Goal: Task Accomplishment & Management: Manage account settings

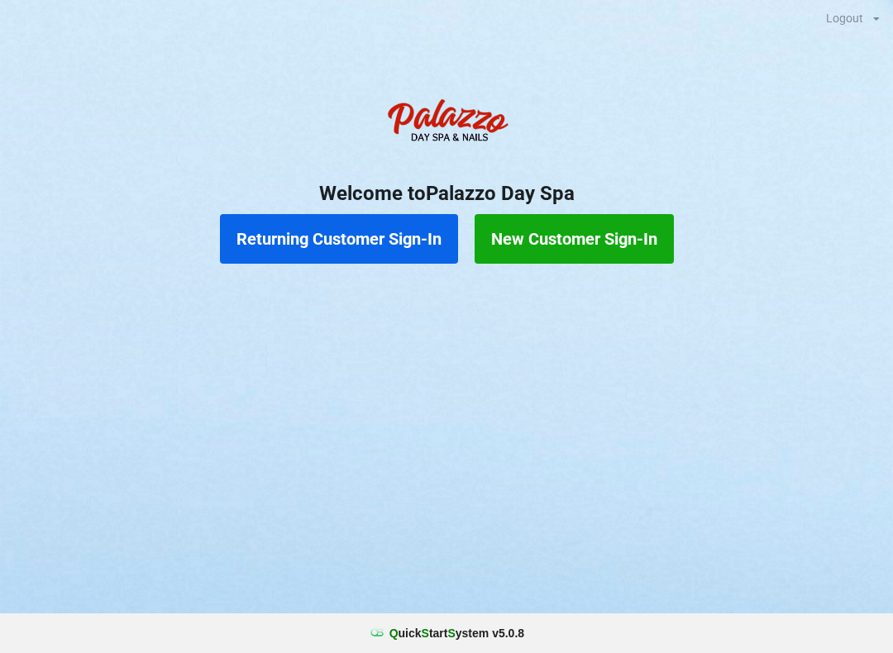
click at [319, 248] on button "Returning Customer Sign-In" at bounding box center [339, 239] width 238 height 50
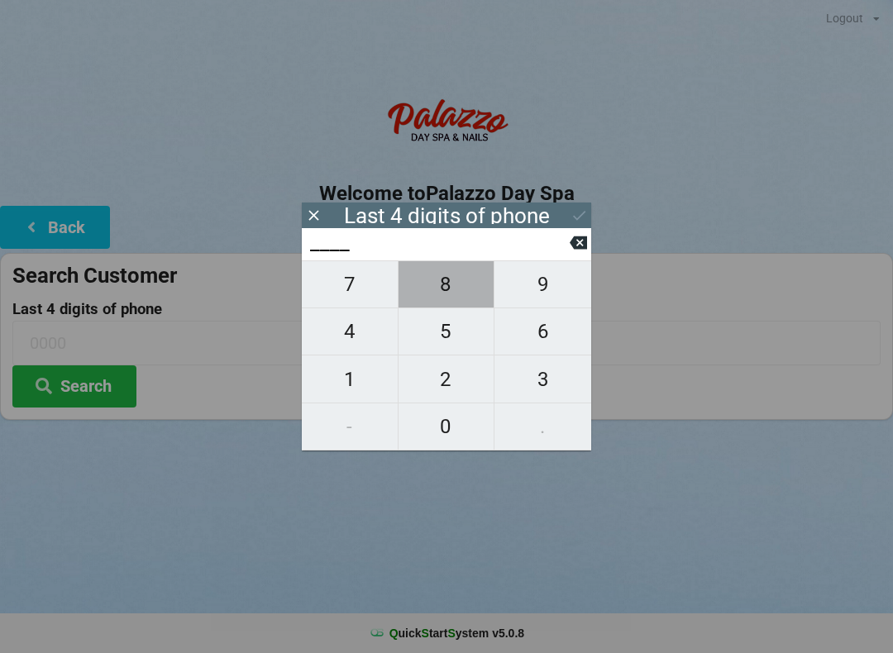
click at [449, 285] on span "8" at bounding box center [446, 284] width 96 height 35
type input "8___"
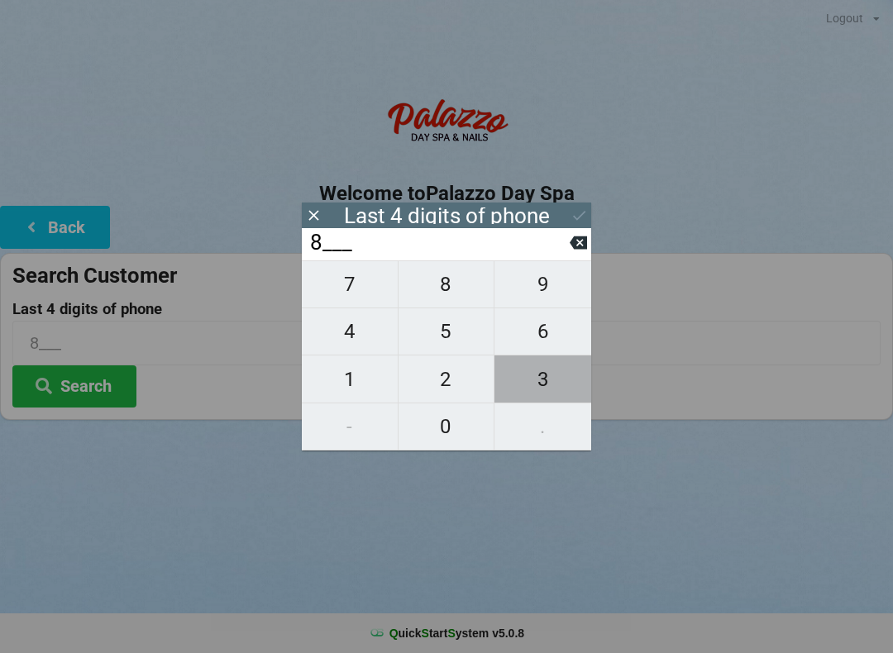
click at [550, 379] on span "3" at bounding box center [542, 379] width 97 height 35
type input "83__"
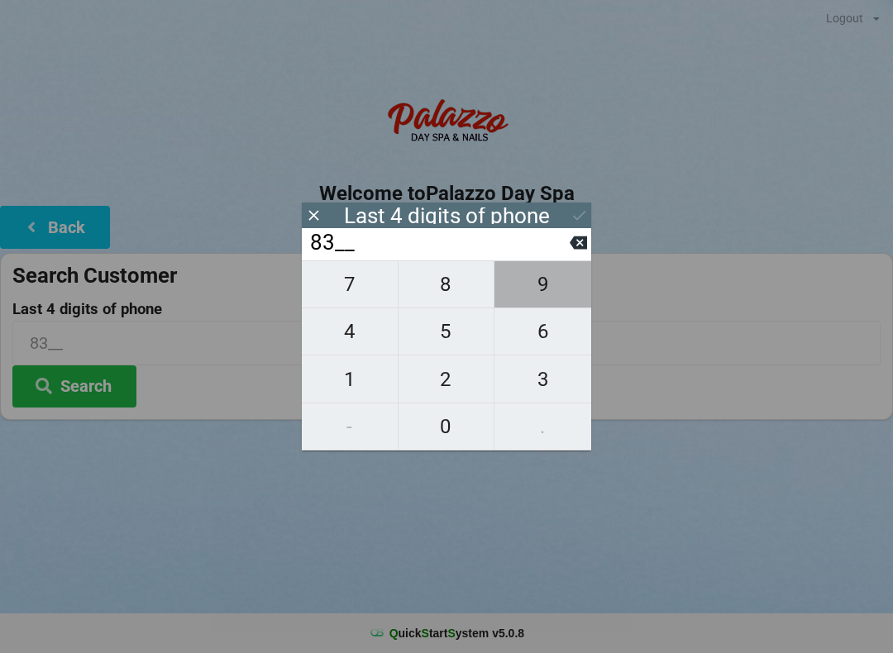
click at [545, 299] on span "9" at bounding box center [542, 284] width 97 height 35
type input "839_"
click at [550, 392] on span "3" at bounding box center [542, 379] width 97 height 35
type input "8393"
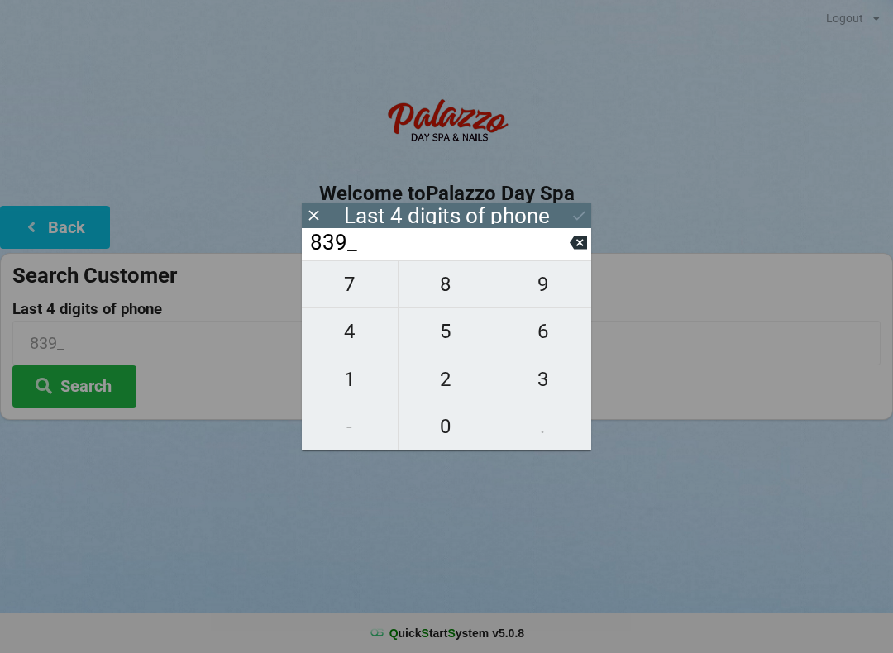
type input "8393"
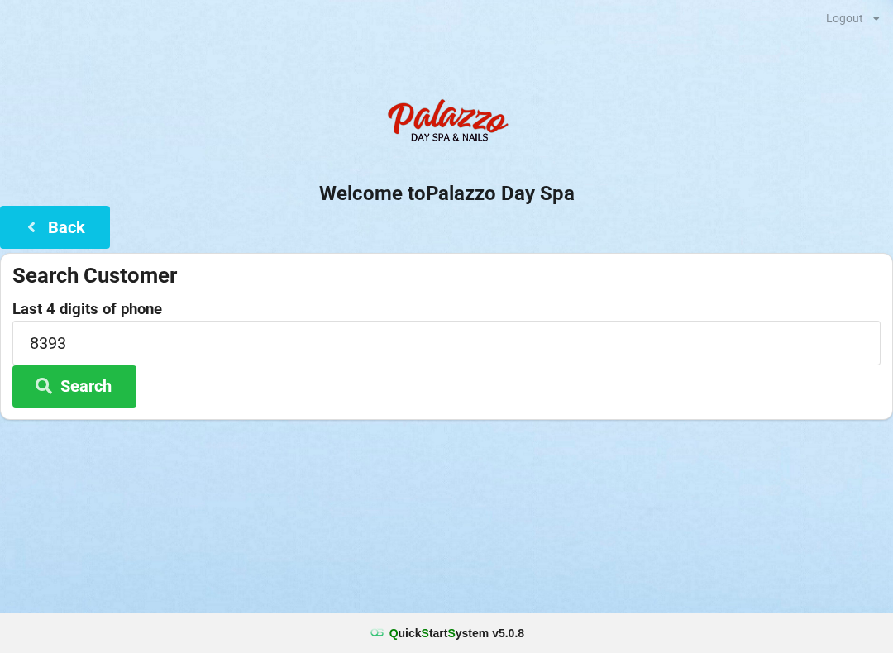
click at [99, 385] on button "Search" at bounding box center [74, 386] width 124 height 42
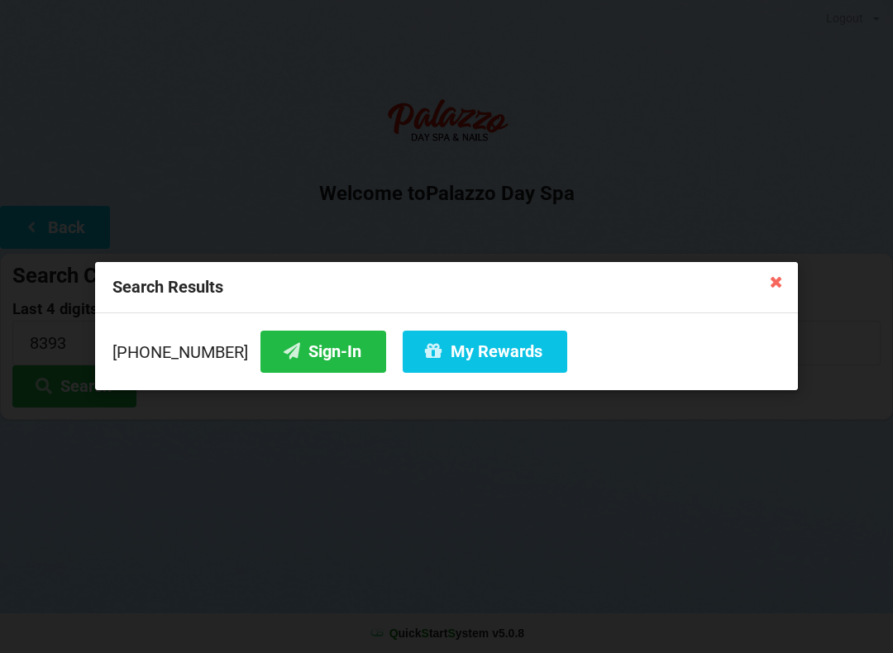
click at [777, 288] on icon at bounding box center [776, 281] width 26 height 26
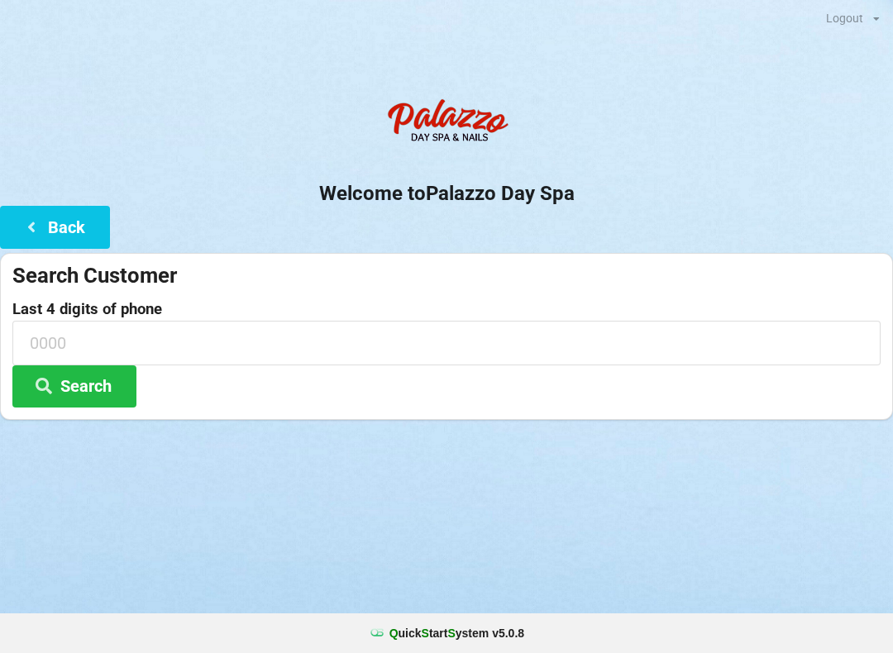
click at [100, 384] on button "Search" at bounding box center [74, 386] width 124 height 42
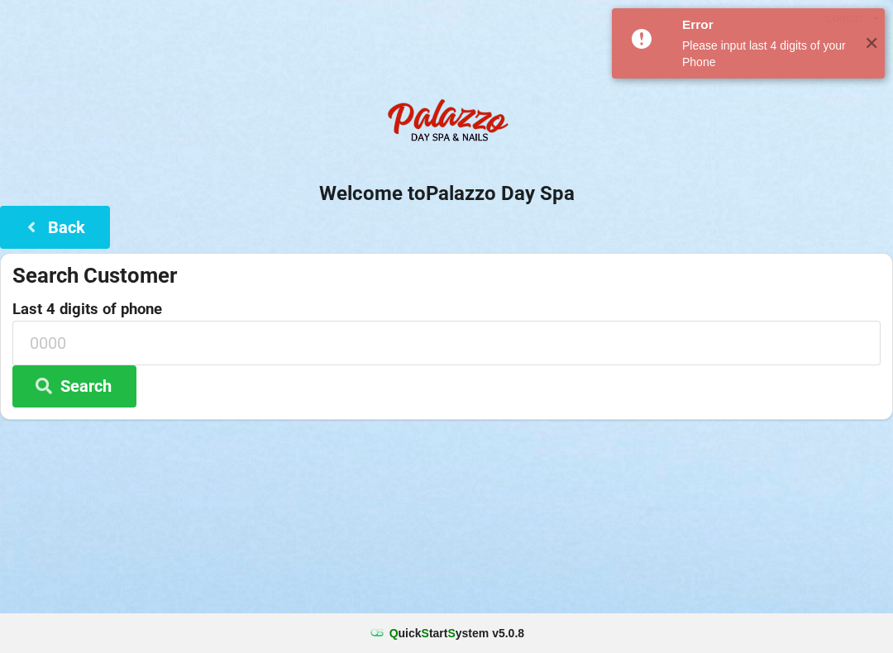
click at [95, 392] on button "Search" at bounding box center [74, 386] width 124 height 42
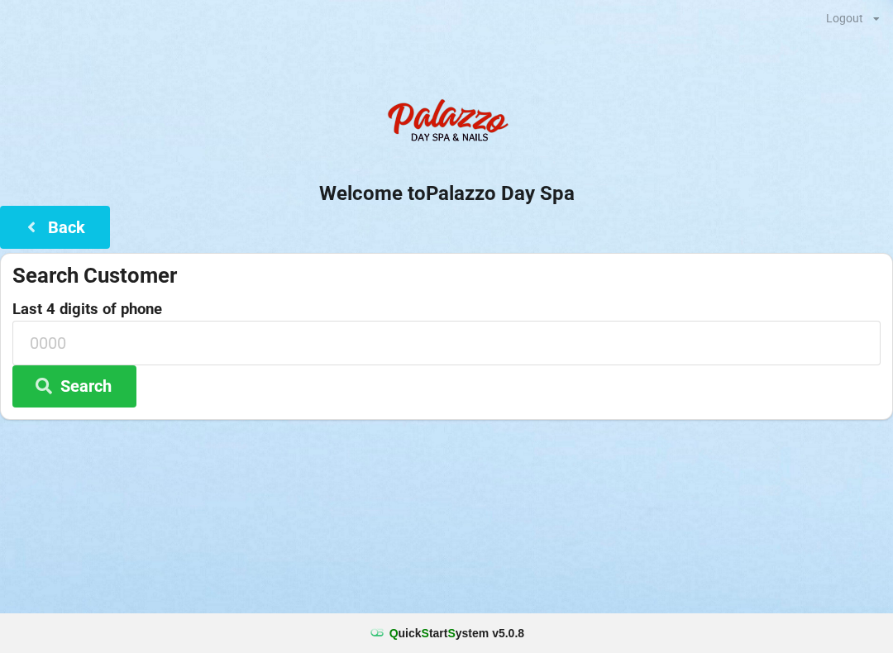
click at [107, 388] on button "Search" at bounding box center [74, 386] width 124 height 42
click at [24, 228] on icon at bounding box center [31, 226] width 20 height 14
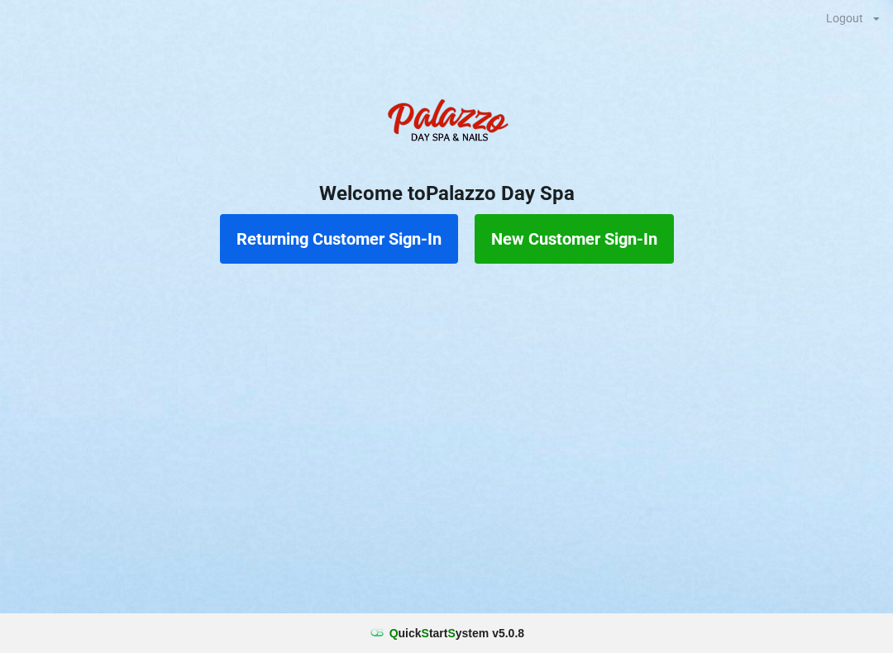
click at [352, 236] on button "Returning Customer Sign-In" at bounding box center [339, 239] width 238 height 50
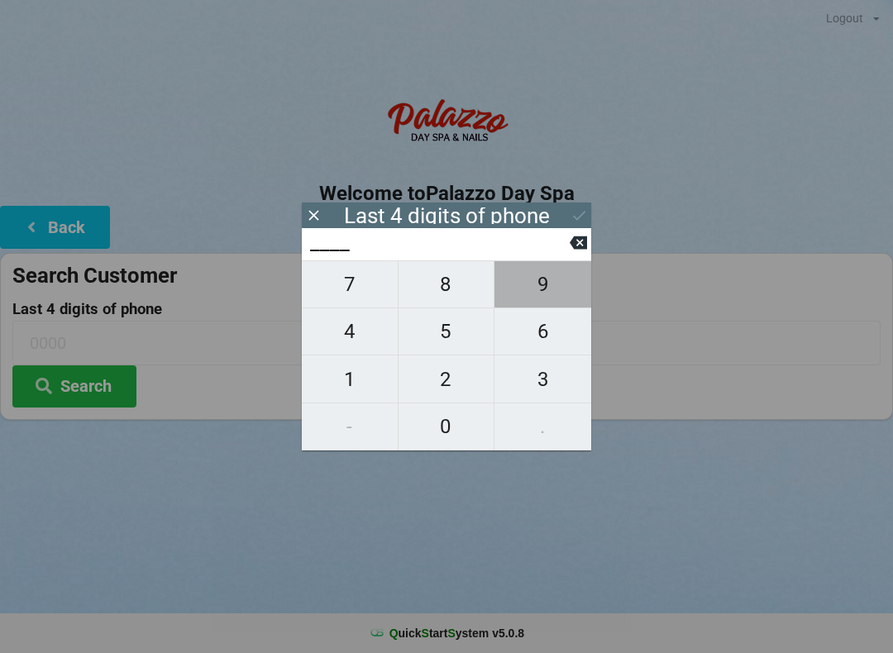
click at [548, 287] on span "9" at bounding box center [542, 284] width 97 height 35
type input "9___"
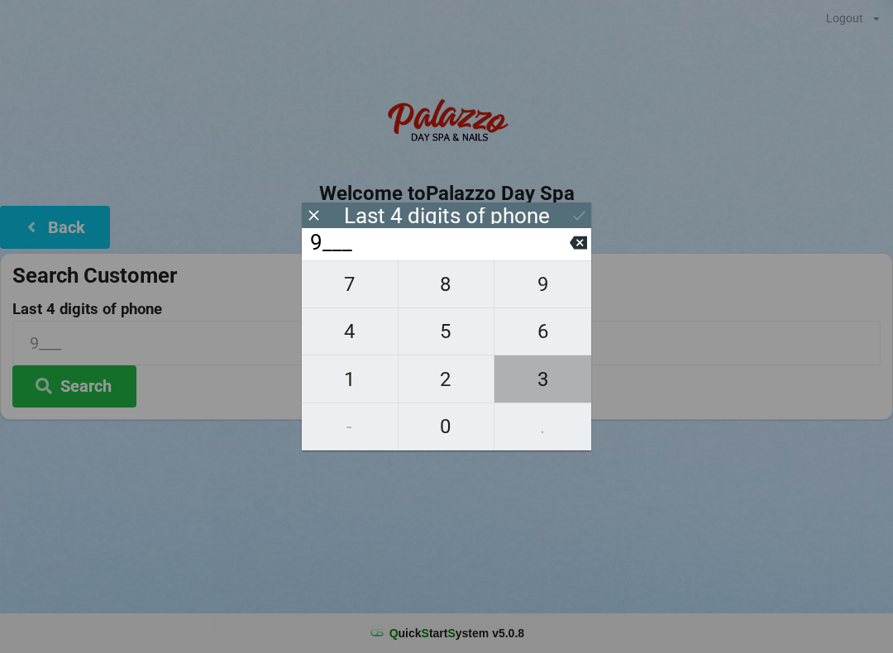
click at [541, 384] on span "3" at bounding box center [542, 379] width 97 height 35
type input "93__"
click at [448, 338] on span "5" at bounding box center [446, 331] width 96 height 35
type input "935_"
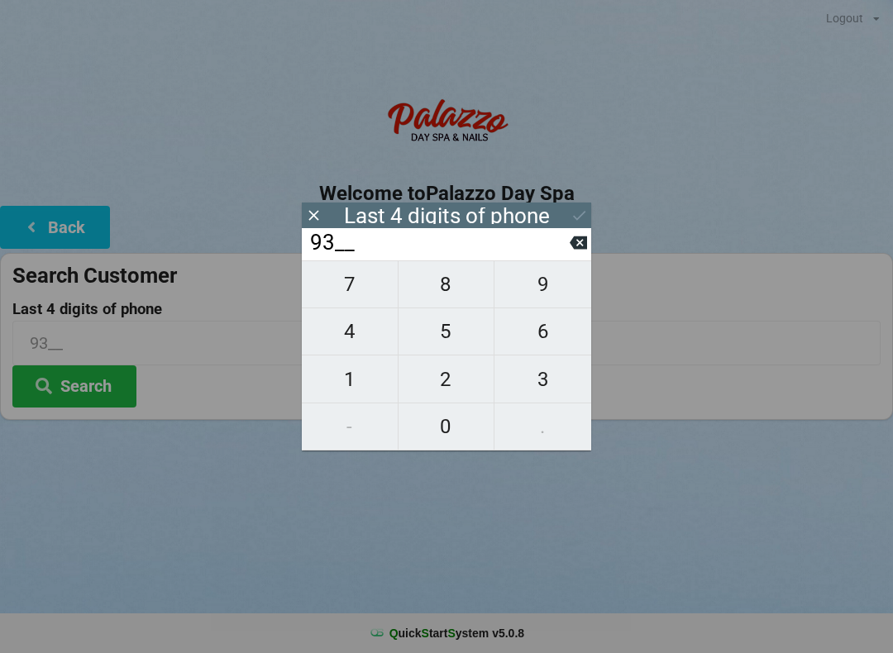
type input "935_"
click at [548, 388] on span "3" at bounding box center [542, 379] width 97 height 35
type input "9353"
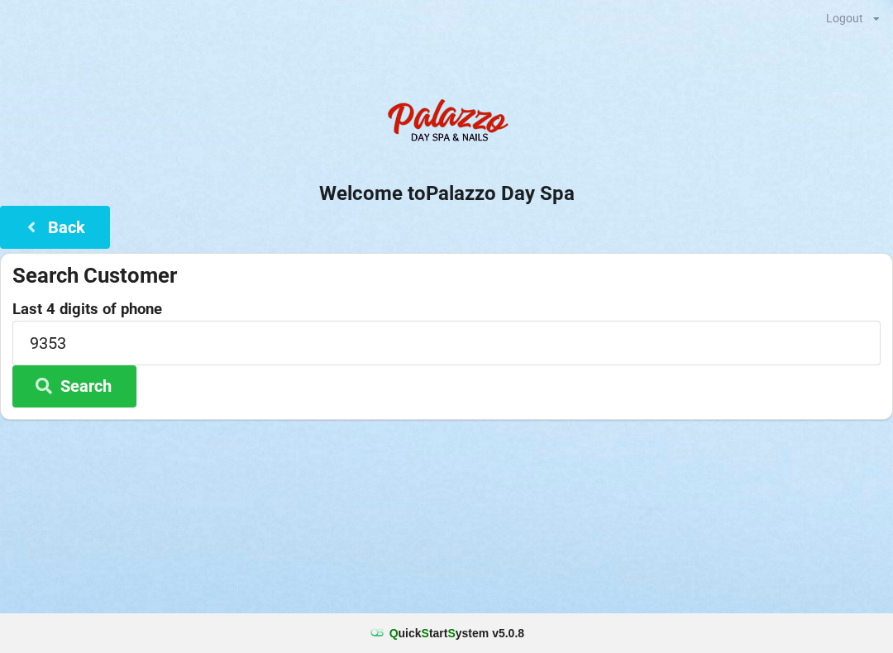
click at [80, 379] on button "Search" at bounding box center [74, 386] width 124 height 42
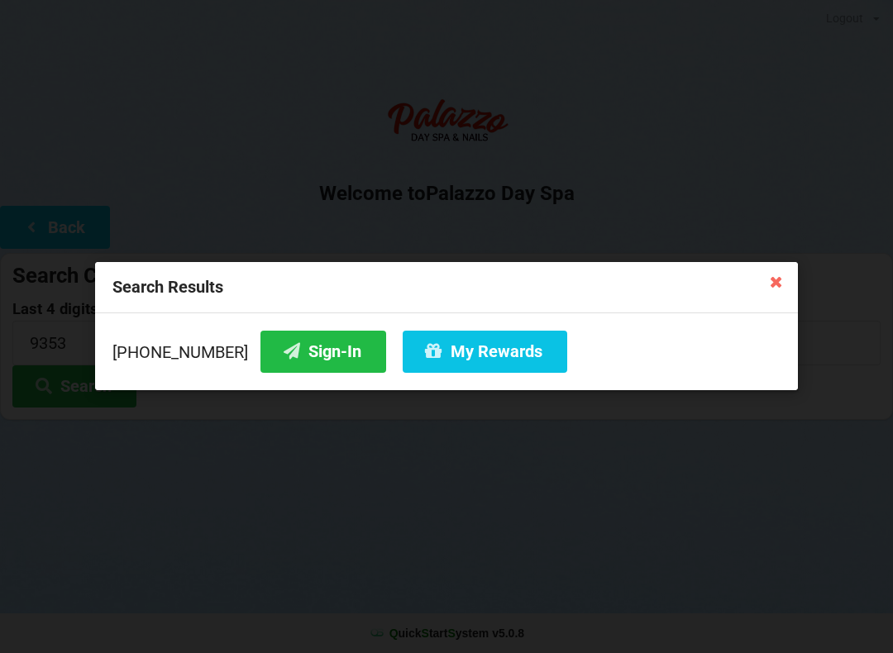
click at [304, 362] on button "Sign-In" at bounding box center [323, 352] width 126 height 42
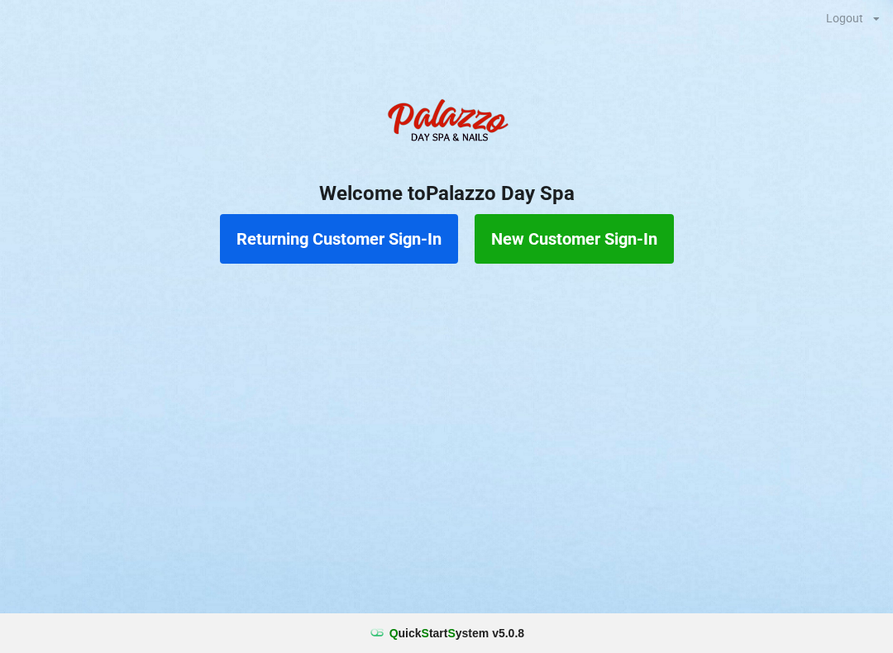
click at [330, 245] on button "Returning Customer Sign-In" at bounding box center [339, 239] width 238 height 50
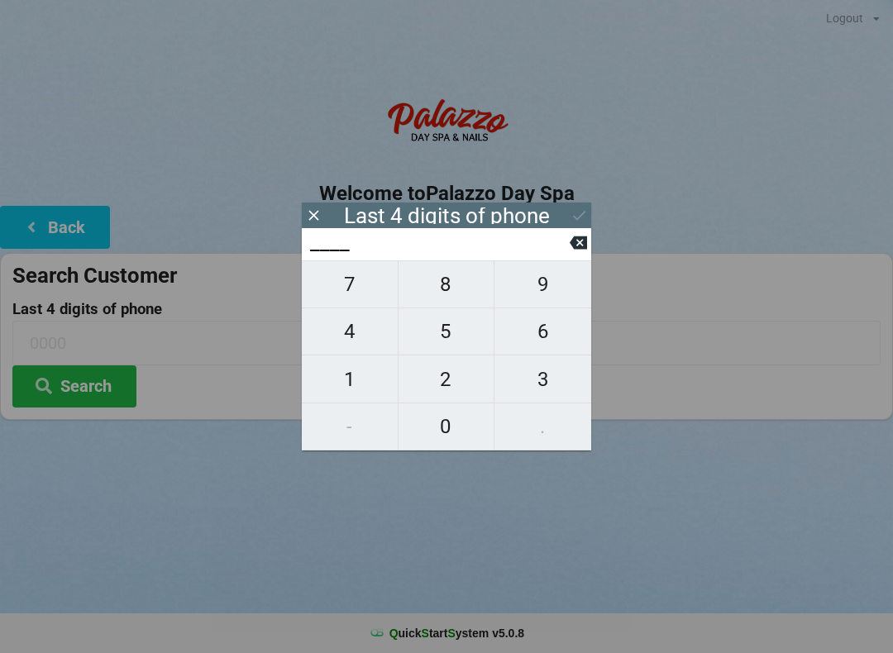
click at [355, 336] on span "4" at bounding box center [350, 331] width 96 height 35
type input "4___"
click at [553, 285] on span "9" at bounding box center [542, 284] width 97 height 35
type input "49__"
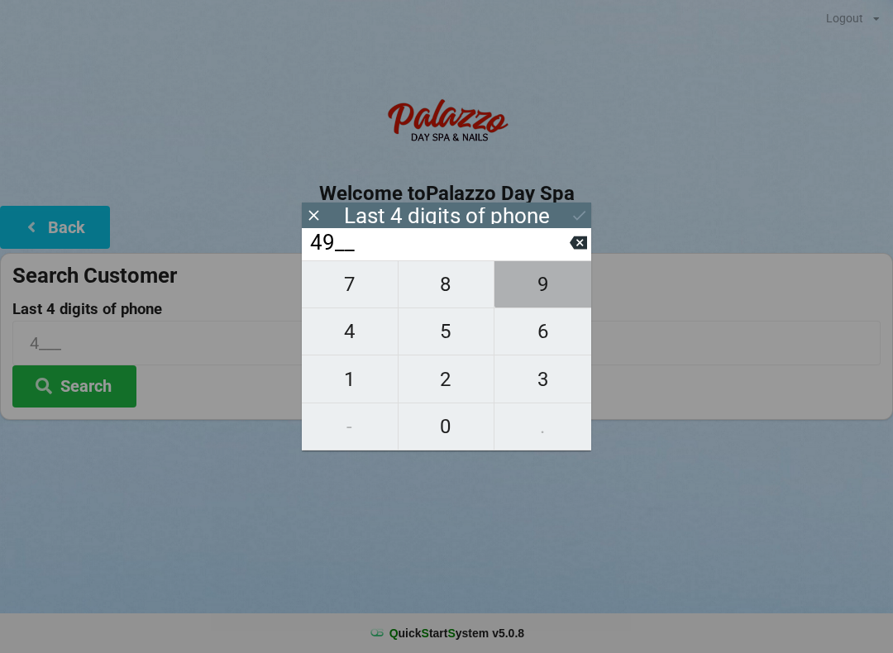
type input "49__"
click at [357, 346] on span "4" at bounding box center [350, 331] width 96 height 35
type input "494_"
click at [451, 293] on span "8" at bounding box center [446, 284] width 96 height 35
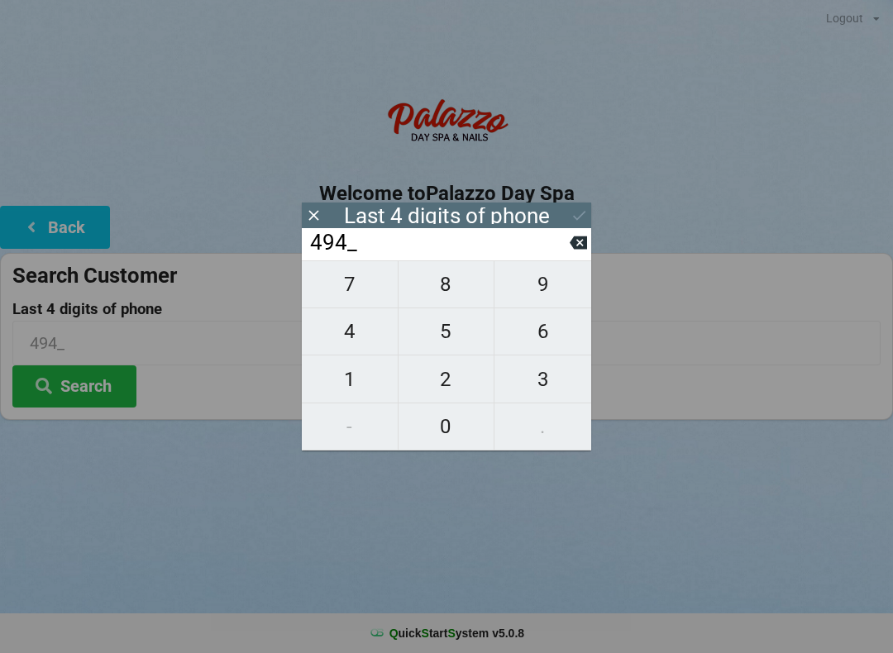
type input "4948"
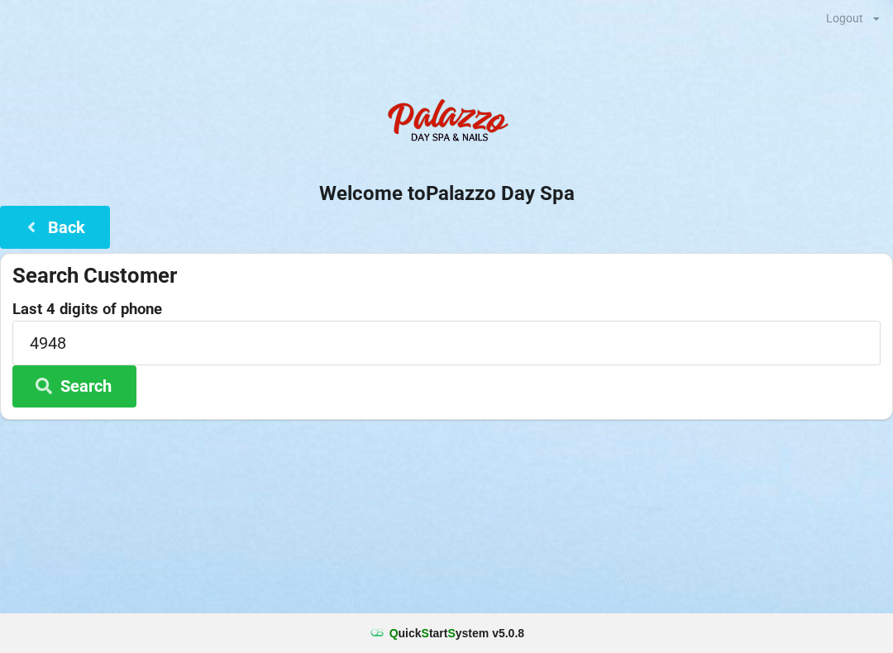
click at [83, 393] on button "Search" at bounding box center [74, 386] width 124 height 42
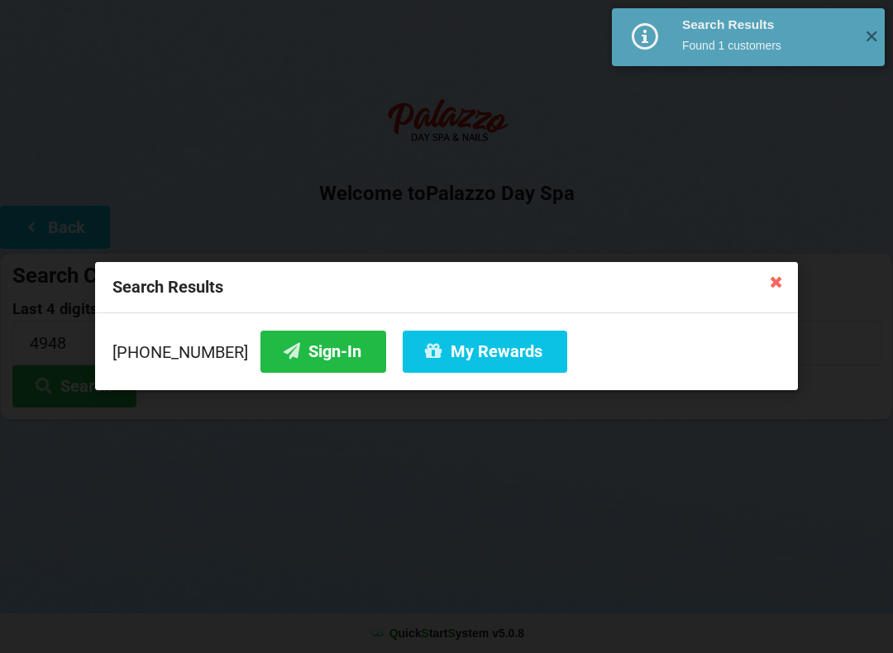
click at [480, 352] on button "My Rewards" at bounding box center [484, 352] width 164 height 42
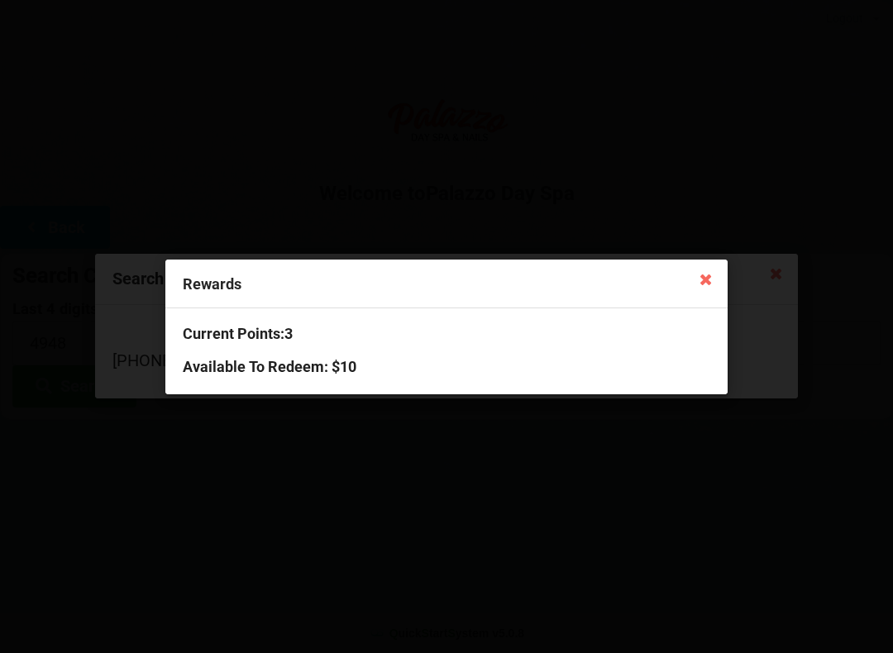
click at [710, 279] on icon at bounding box center [706, 278] width 26 height 26
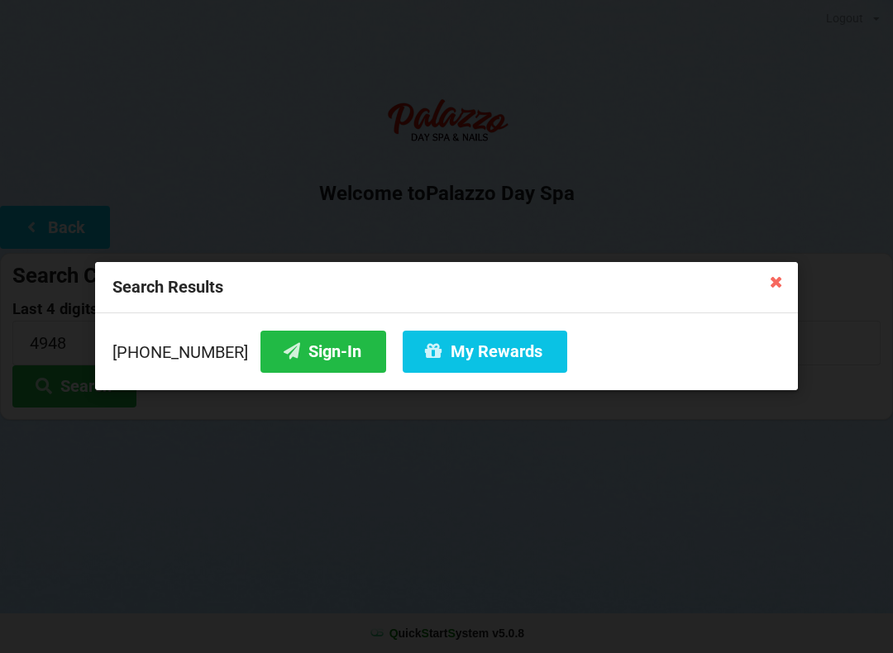
click at [772, 286] on icon at bounding box center [776, 281] width 26 height 26
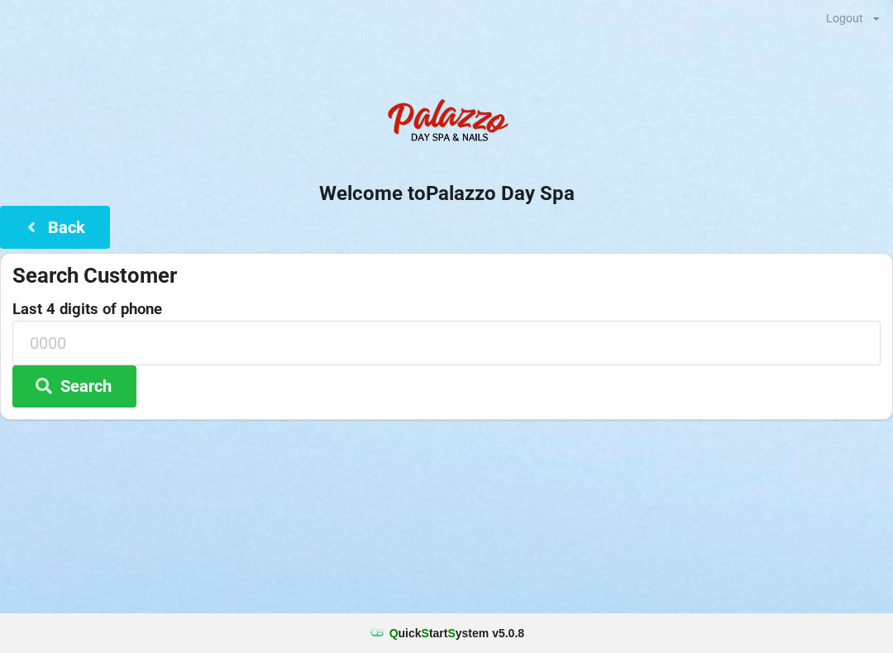
click at [785, 281] on div "Search Customer" at bounding box center [446, 275] width 868 height 27
click at [38, 231] on icon at bounding box center [31, 226] width 20 height 14
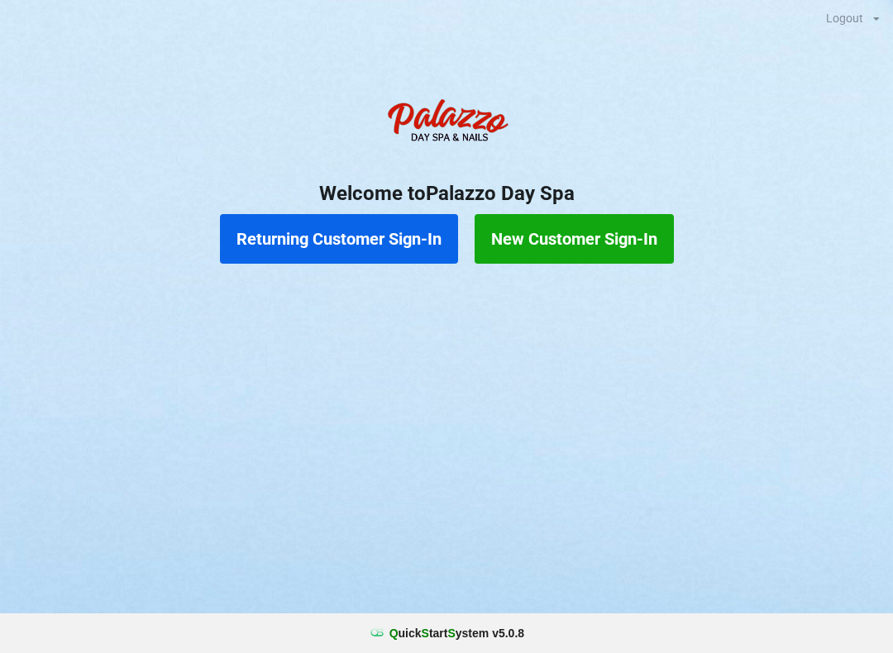
click at [374, 241] on button "Returning Customer Sign-In" at bounding box center [339, 239] width 238 height 50
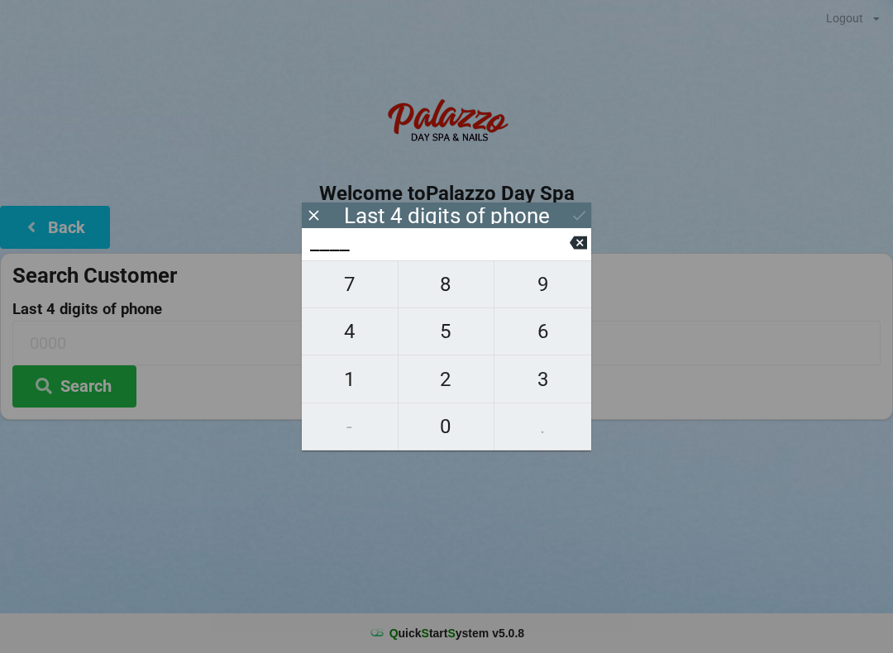
click at [454, 385] on span "2" at bounding box center [446, 379] width 96 height 35
type input "2___"
click at [364, 341] on span "4" at bounding box center [350, 331] width 96 height 35
type input "24__"
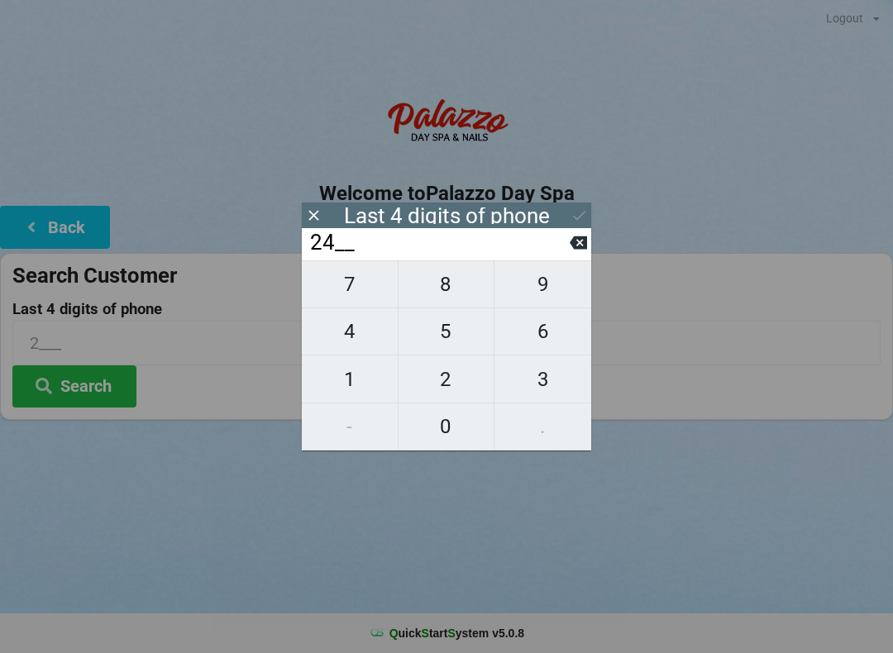
type input "24__"
click at [364, 335] on span "4" at bounding box center [350, 331] width 96 height 35
type input "244_"
click at [551, 340] on span "6" at bounding box center [542, 331] width 97 height 35
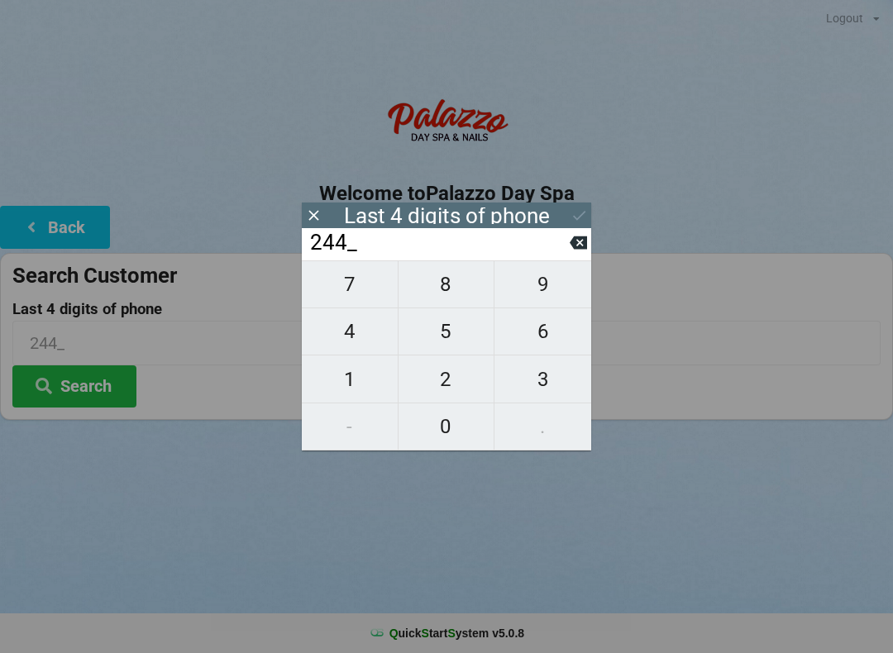
type input "2446"
click at [81, 391] on button "Search" at bounding box center [74, 386] width 124 height 42
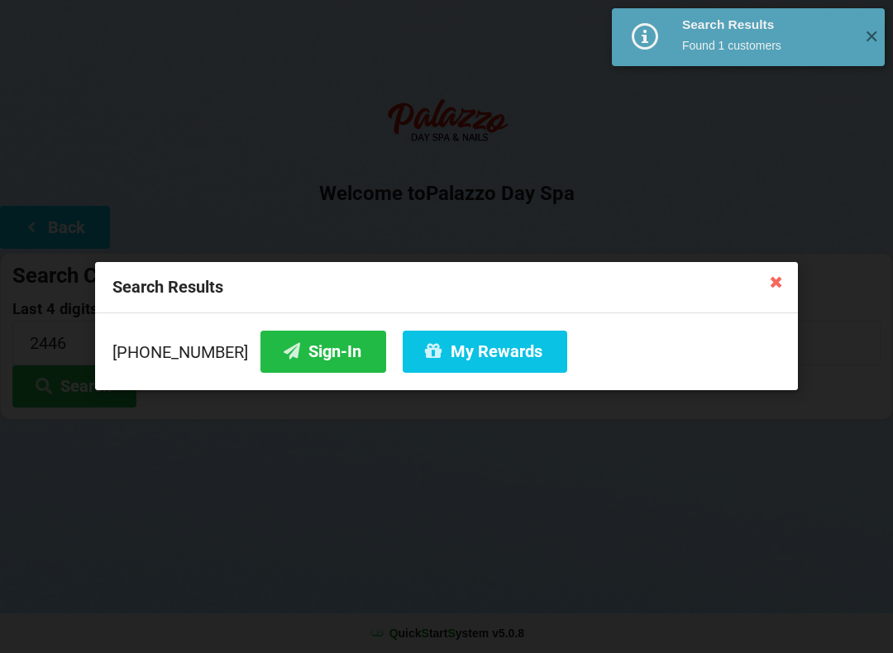
click at [475, 354] on button "My Rewards" at bounding box center [484, 352] width 164 height 42
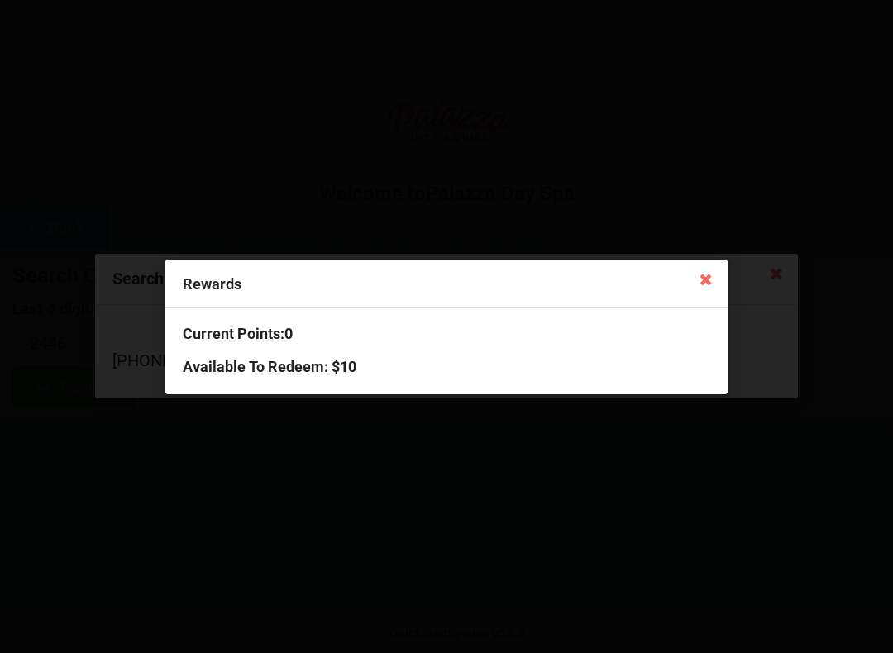
click at [703, 288] on icon at bounding box center [706, 278] width 26 height 26
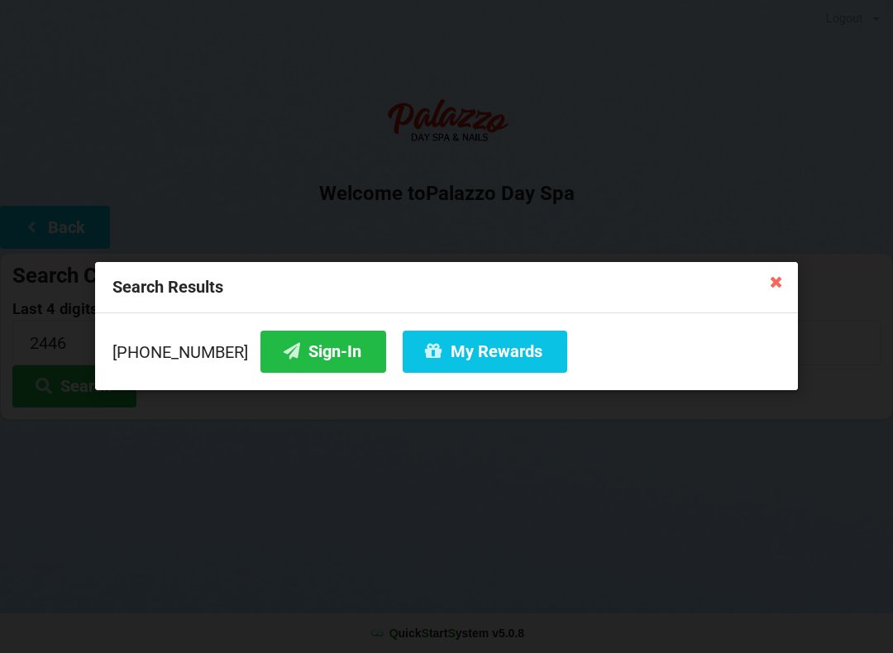
click at [454, 356] on button "My Rewards" at bounding box center [484, 352] width 164 height 42
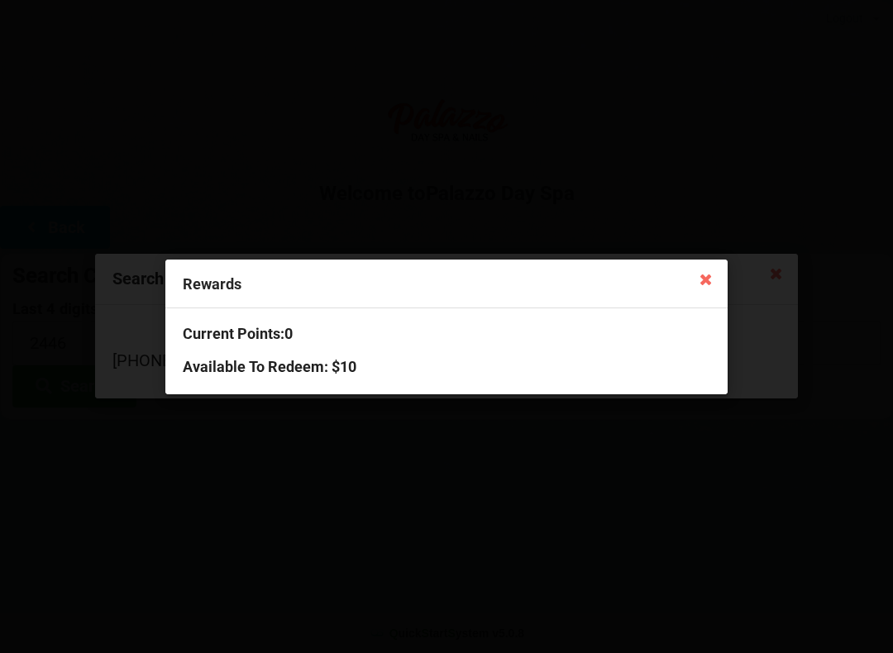
click at [700, 277] on icon at bounding box center [706, 278] width 26 height 26
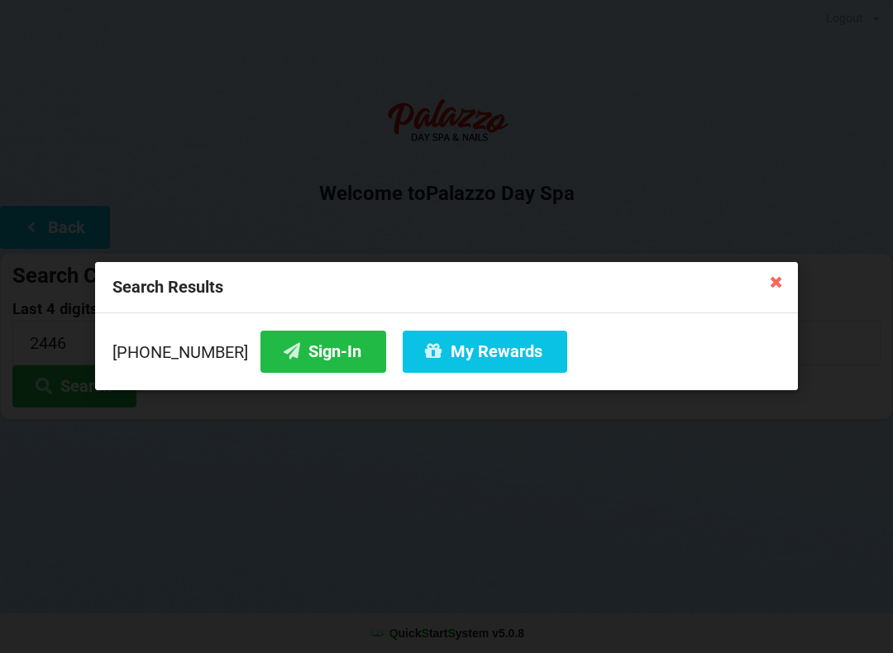
click at [776, 279] on icon at bounding box center [776, 281] width 26 height 26
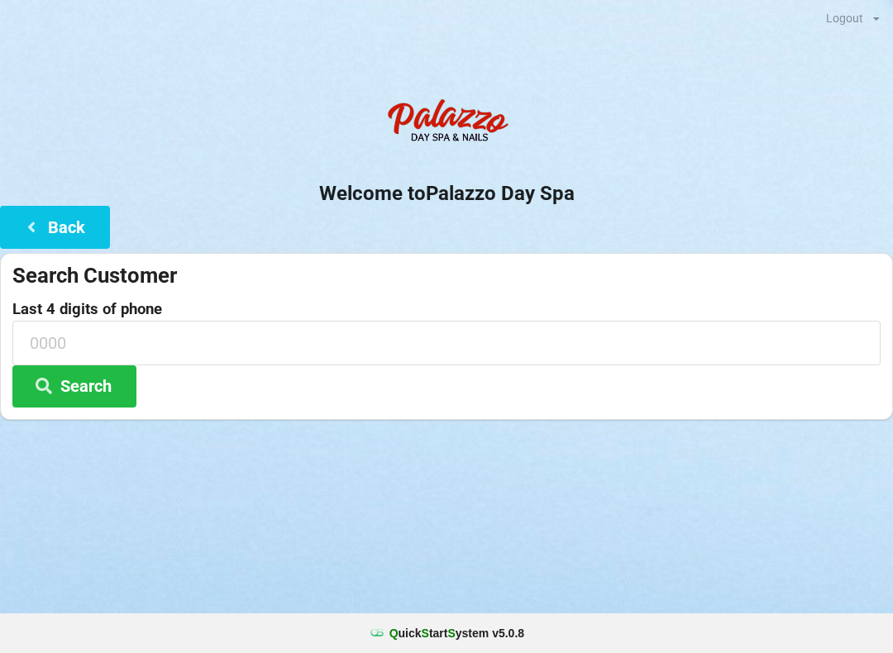
click at [69, 395] on button "Search" at bounding box center [74, 386] width 124 height 42
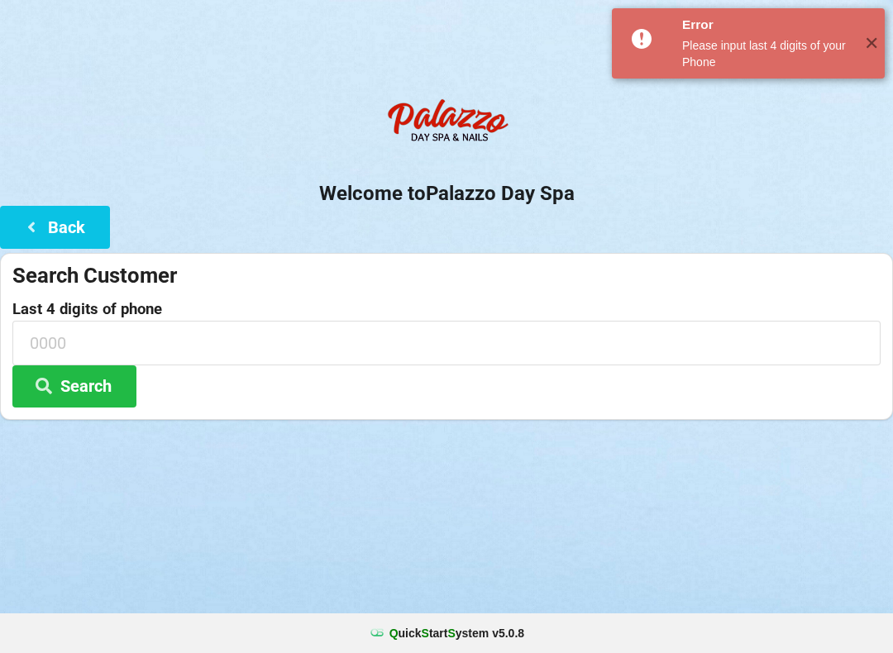
click at [53, 345] on input at bounding box center [446, 343] width 868 height 44
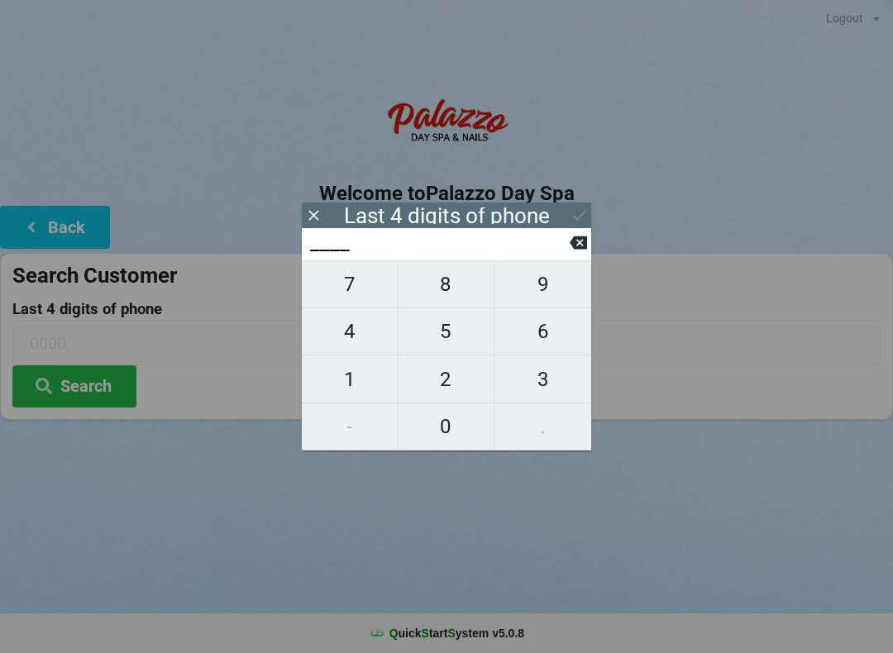
click at [534, 334] on span "6" at bounding box center [542, 331] width 97 height 35
type input "6___"
click at [328, 372] on span "1" at bounding box center [350, 379] width 96 height 35
type input "61__"
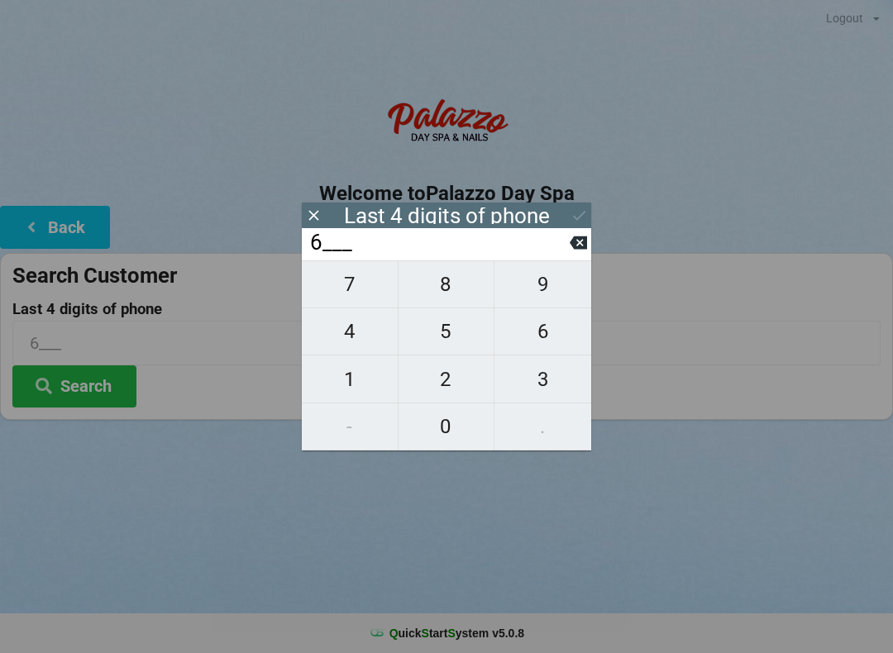
type input "61__"
click at [326, 375] on span "1" at bounding box center [350, 379] width 96 height 35
type input "611_"
click at [332, 374] on span "1" at bounding box center [350, 379] width 96 height 35
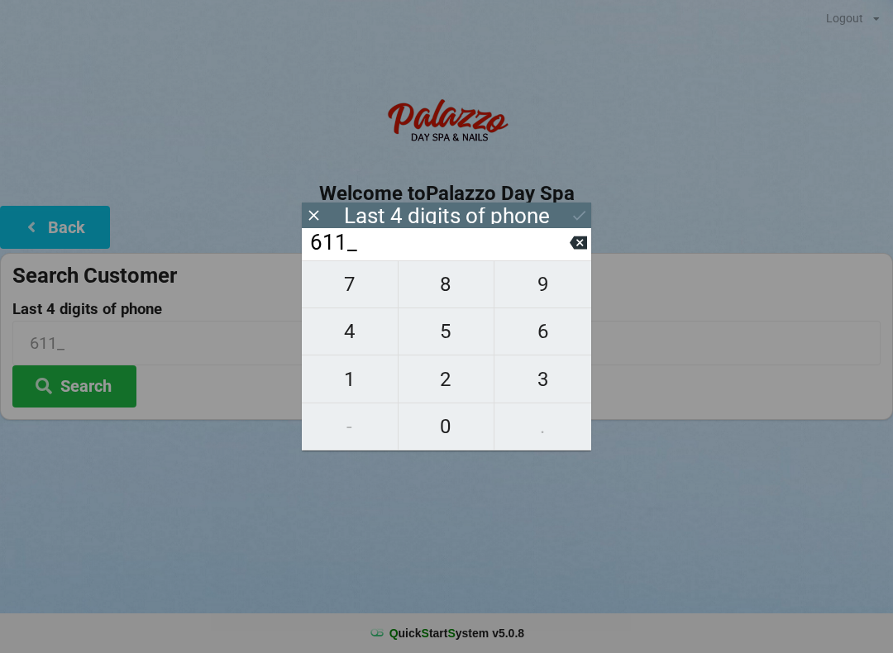
type input "6111"
click at [562, 256] on input "6111" at bounding box center [438, 243] width 261 height 26
click at [579, 254] on button at bounding box center [577, 242] width 17 height 22
click at [557, 256] on input "611_" at bounding box center [438, 243] width 261 height 26
click at [572, 251] on icon at bounding box center [577, 242] width 17 height 17
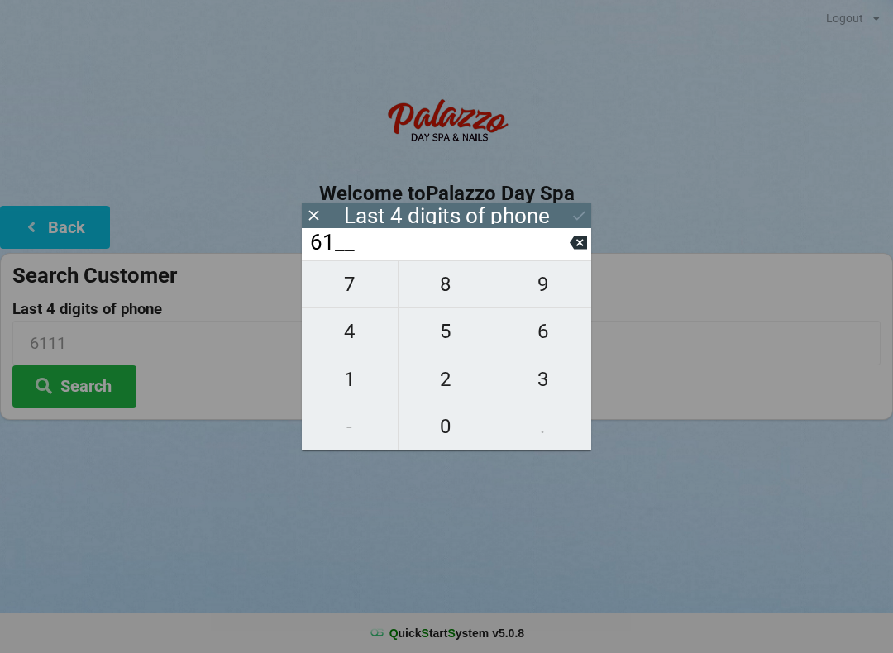
click at [555, 236] on input "61__" at bounding box center [438, 243] width 261 height 26
click at [577, 237] on button at bounding box center [577, 242] width 17 height 22
type input "6___"
click at [354, 283] on span "7" at bounding box center [350, 284] width 96 height 35
type input "67__"
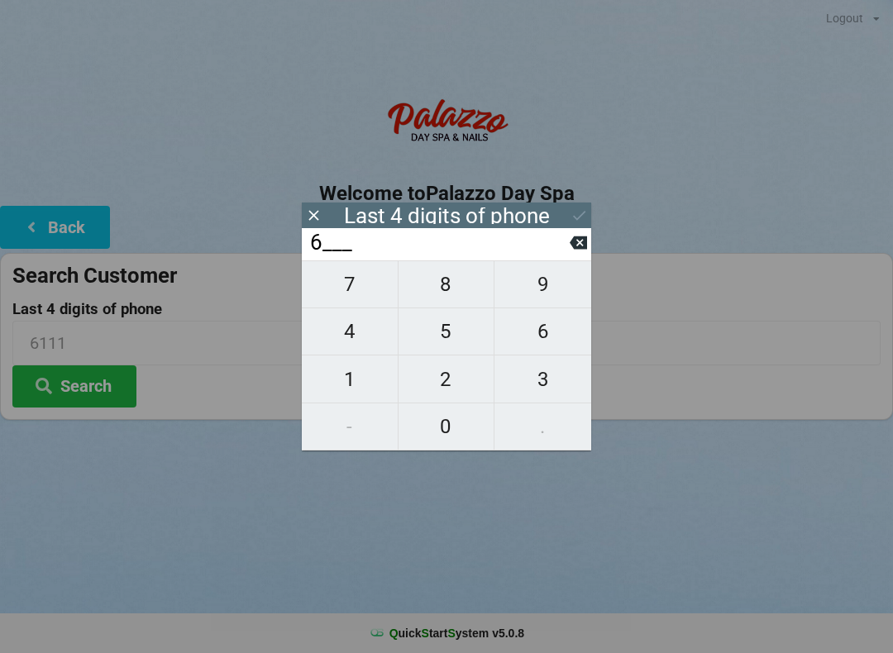
type input "67__"
click at [348, 288] on span "7" at bounding box center [350, 284] width 96 height 35
type input "677_"
click at [346, 287] on span "7" at bounding box center [350, 284] width 96 height 35
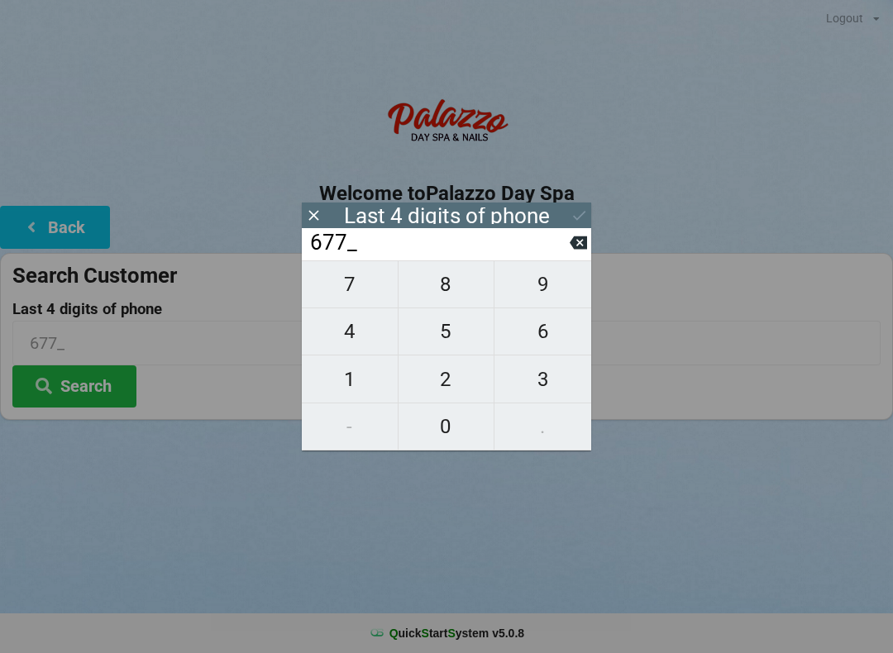
type input "6777"
click at [583, 225] on button at bounding box center [578, 215] width 17 height 22
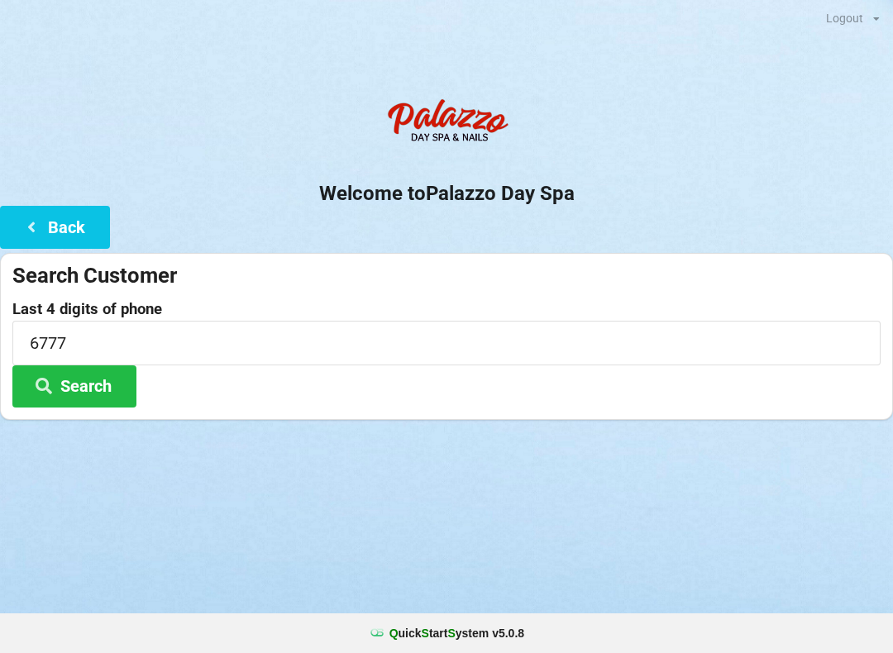
click at [70, 381] on button "Search" at bounding box center [74, 386] width 124 height 42
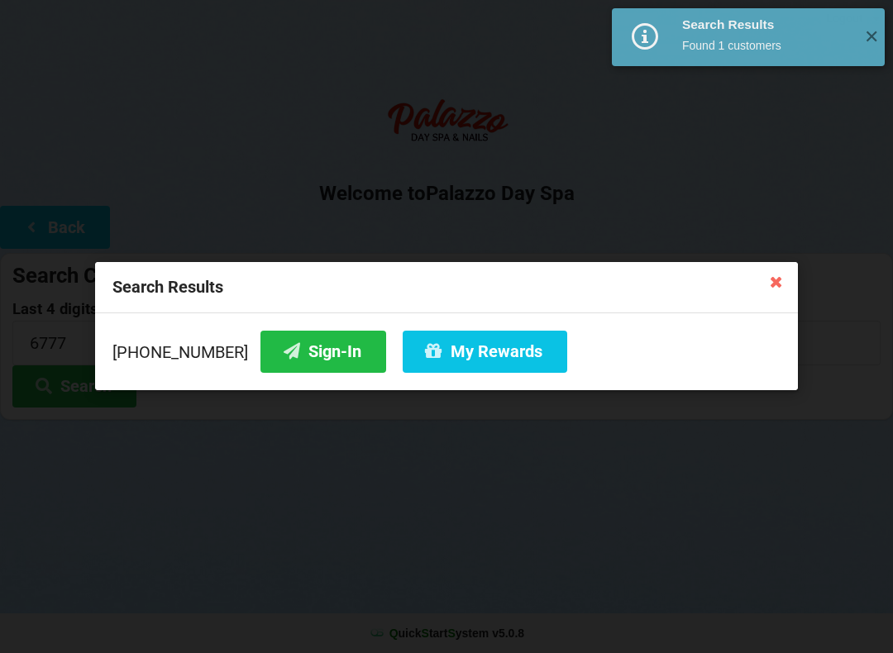
click at [274, 344] on button "Sign-In" at bounding box center [323, 352] width 126 height 42
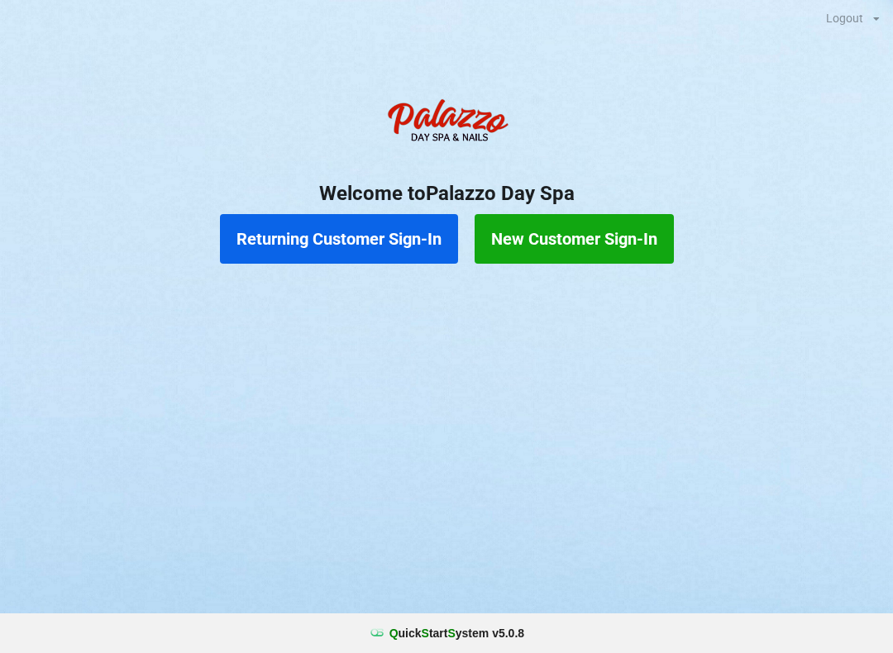
click at [379, 229] on button "Returning Customer Sign-In" at bounding box center [339, 239] width 238 height 50
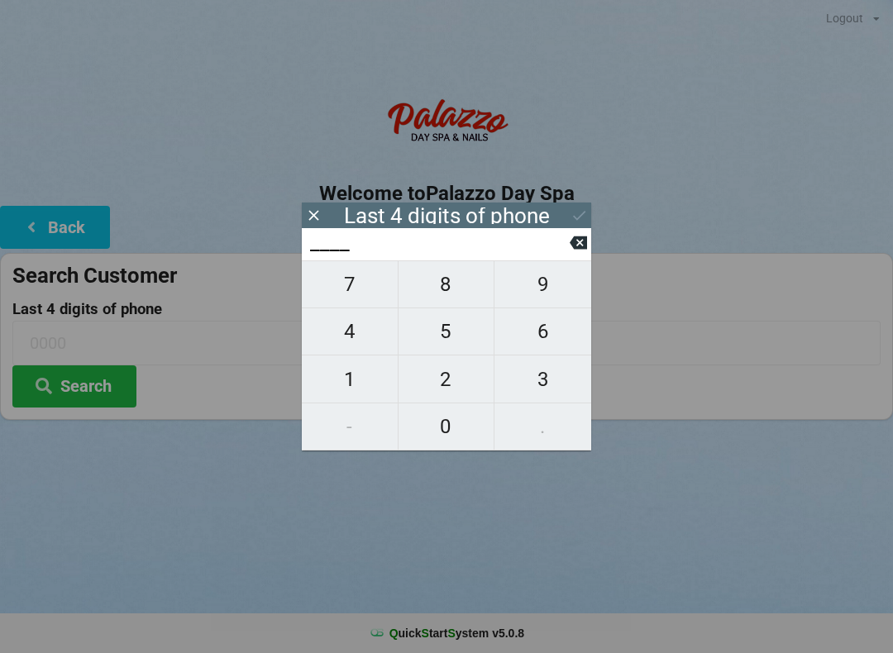
click at [445, 434] on span "0" at bounding box center [446, 426] width 96 height 35
type input "0___"
click at [361, 349] on span "4" at bounding box center [350, 331] width 96 height 35
type input "04__"
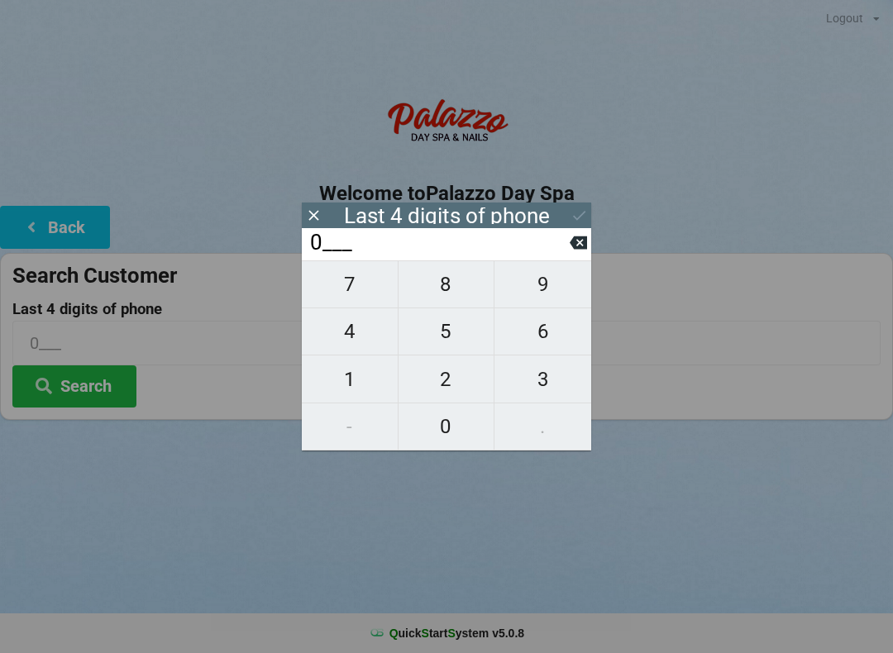
type input "04__"
click at [347, 349] on span "4" at bounding box center [350, 331] width 96 height 35
type input "044_"
click at [349, 349] on span "4" at bounding box center [350, 331] width 96 height 35
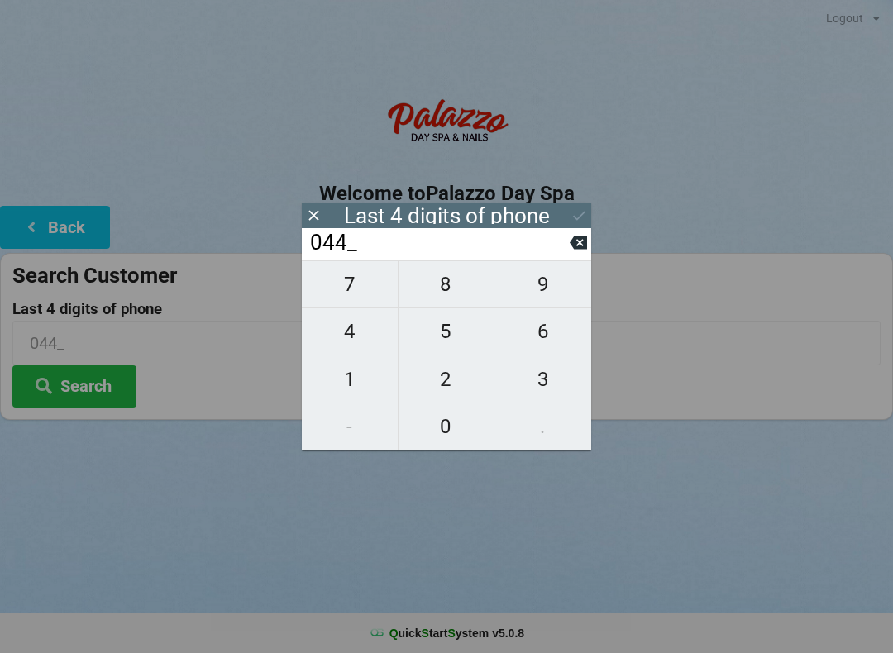
type input "0444"
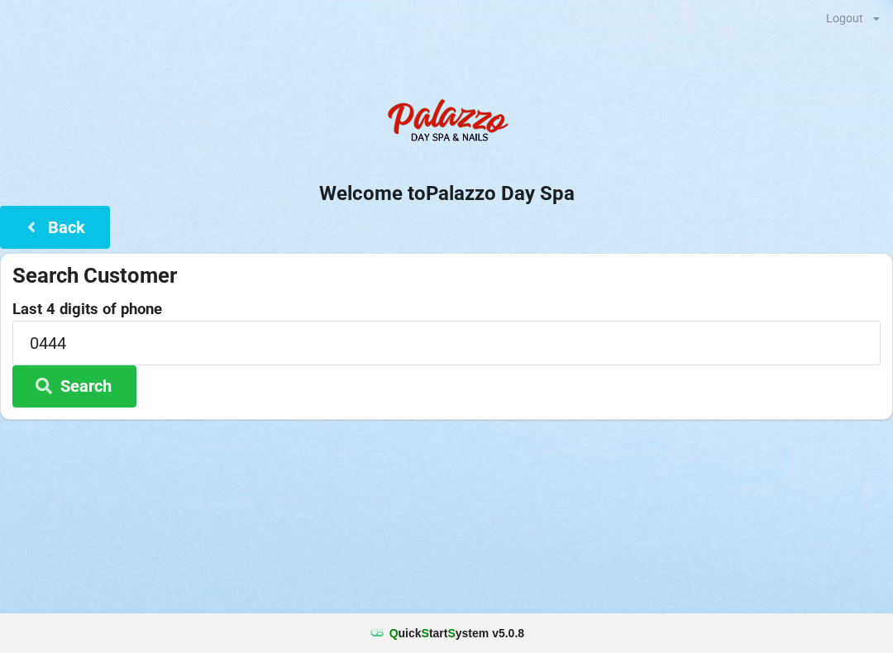
click at [225, 382] on div "Last 4 digits of phone 0444 Search" at bounding box center [446, 354] width 868 height 107
click at [107, 383] on button "Search" at bounding box center [74, 386] width 124 height 42
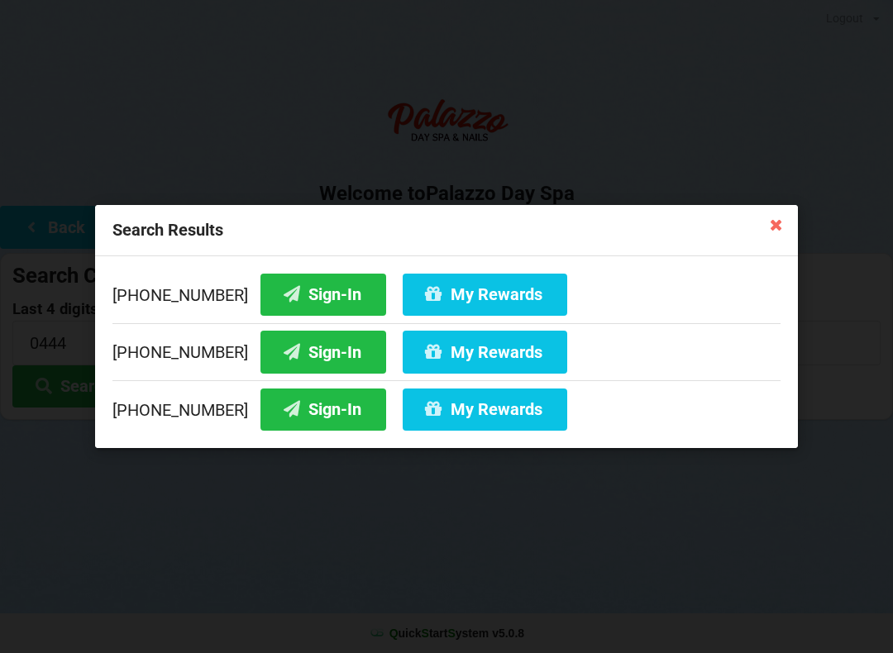
click at [315, 353] on button "Sign-In" at bounding box center [323, 352] width 126 height 42
